Goal: Task Accomplishment & Management: Complete application form

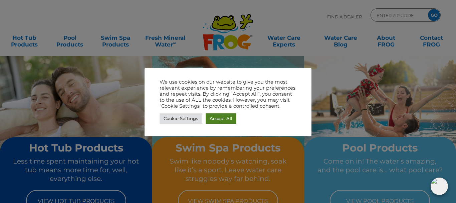
click at [221, 119] on link "Accept All" at bounding box center [221, 118] width 31 height 10
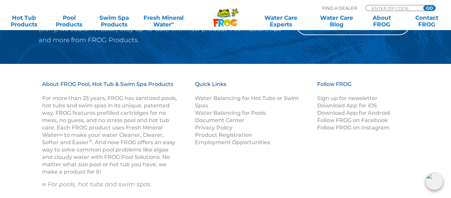
scroll to position [854, 0]
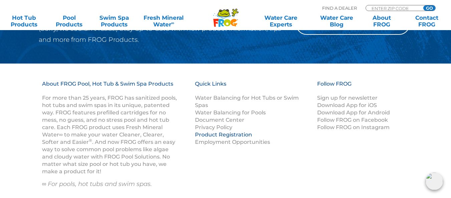
click at [205, 134] on link "Product Registration" at bounding box center [223, 134] width 57 height 6
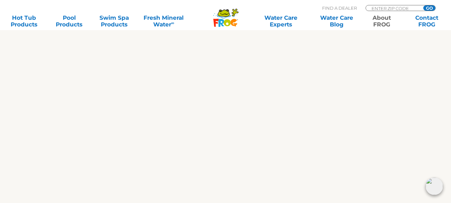
scroll to position [547, 0]
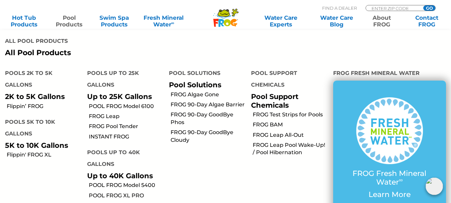
click at [70, 22] on link "Pool Products" at bounding box center [69, 20] width 35 height 13
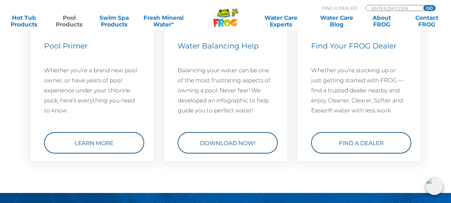
scroll to position [2496, 0]
